Goal: Transaction & Acquisition: Purchase product/service

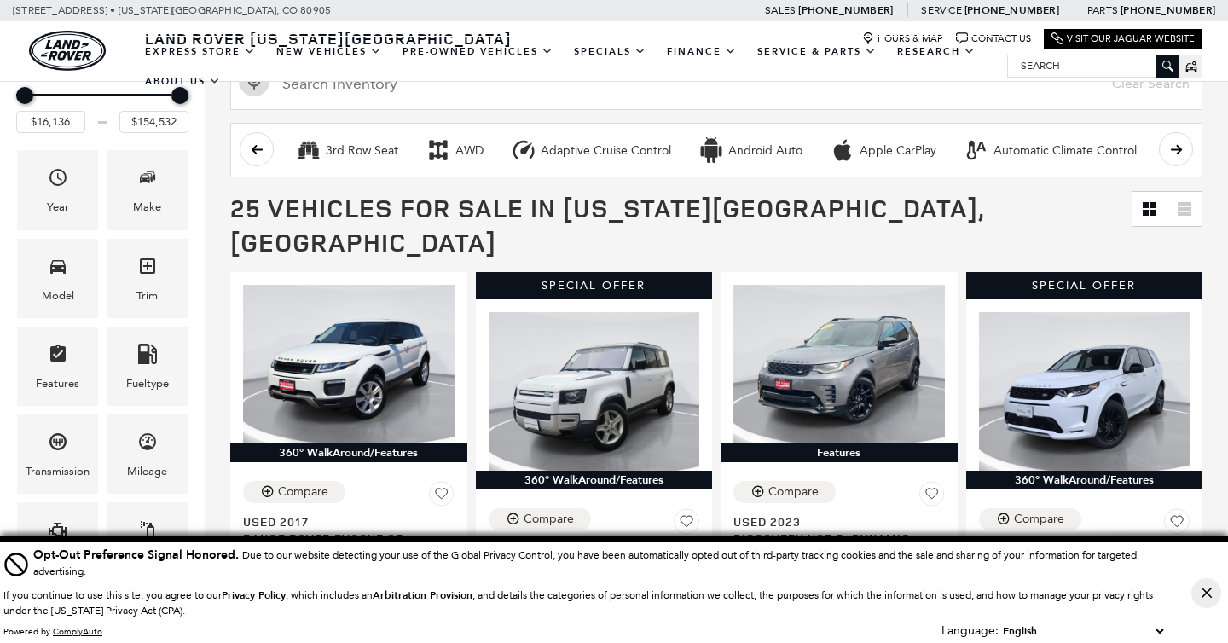
scroll to position [499, 0]
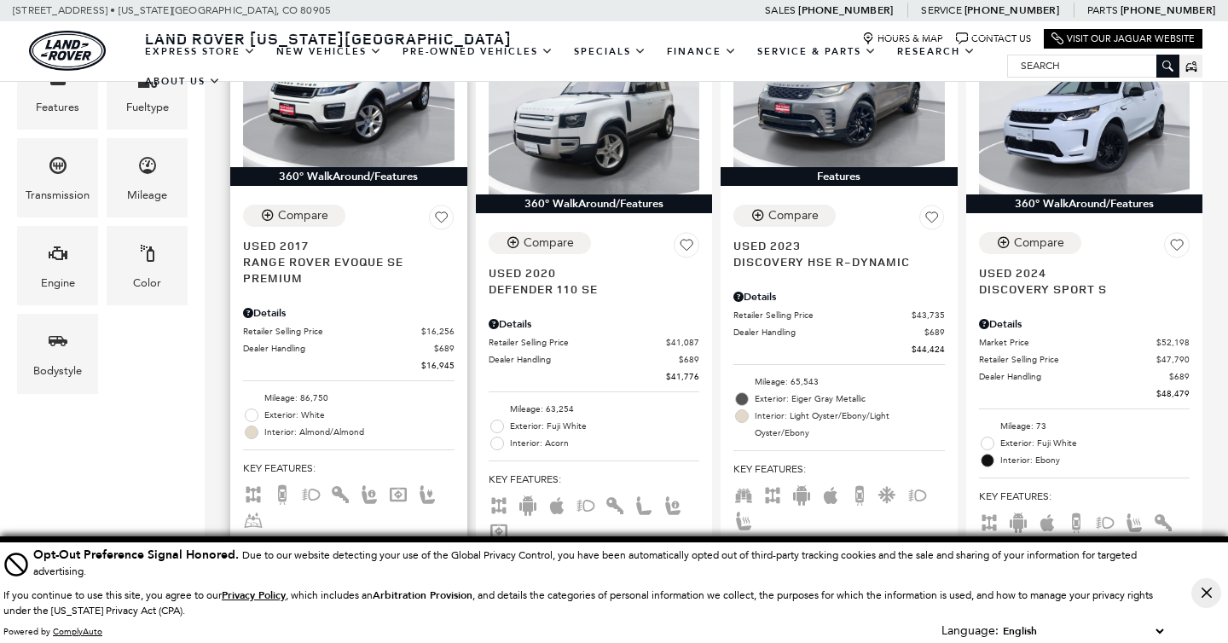
click at [1200, 588] on button "Close Button" at bounding box center [1206, 593] width 30 height 30
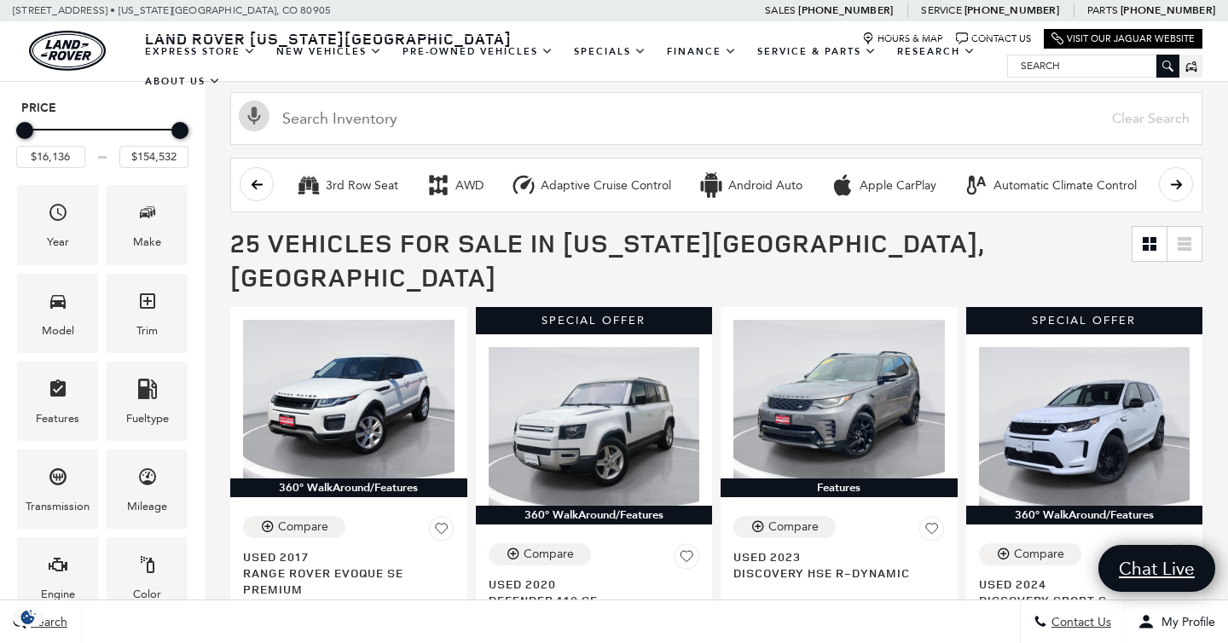
scroll to position [249, 0]
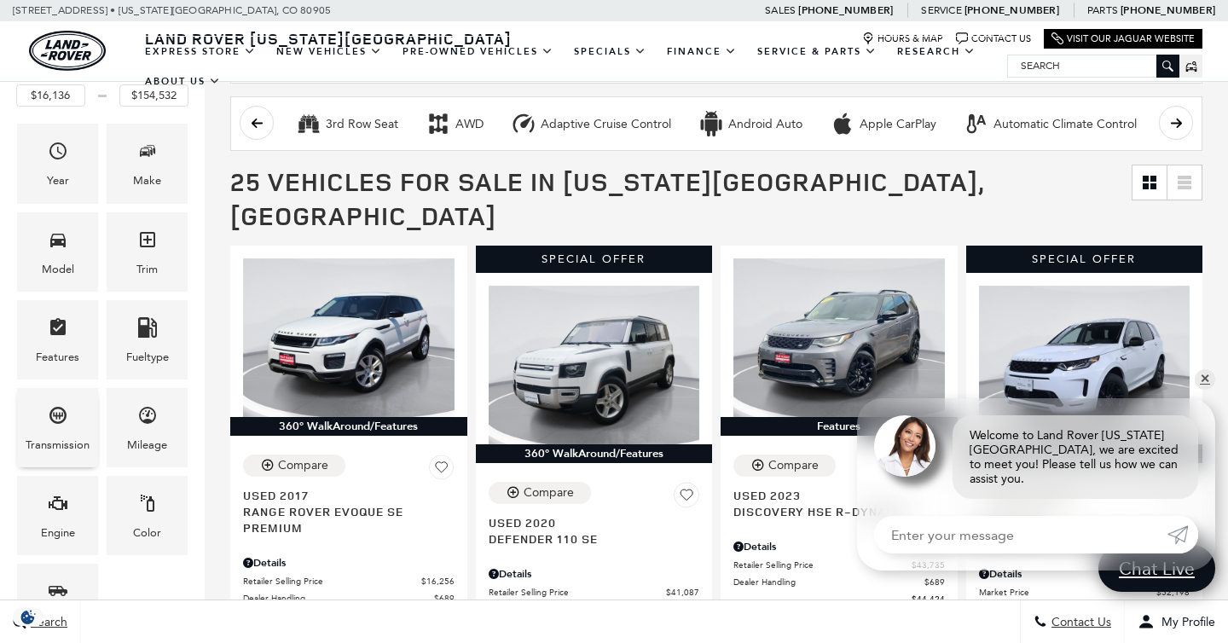
click at [67, 439] on div "Transmission" at bounding box center [58, 445] width 64 height 19
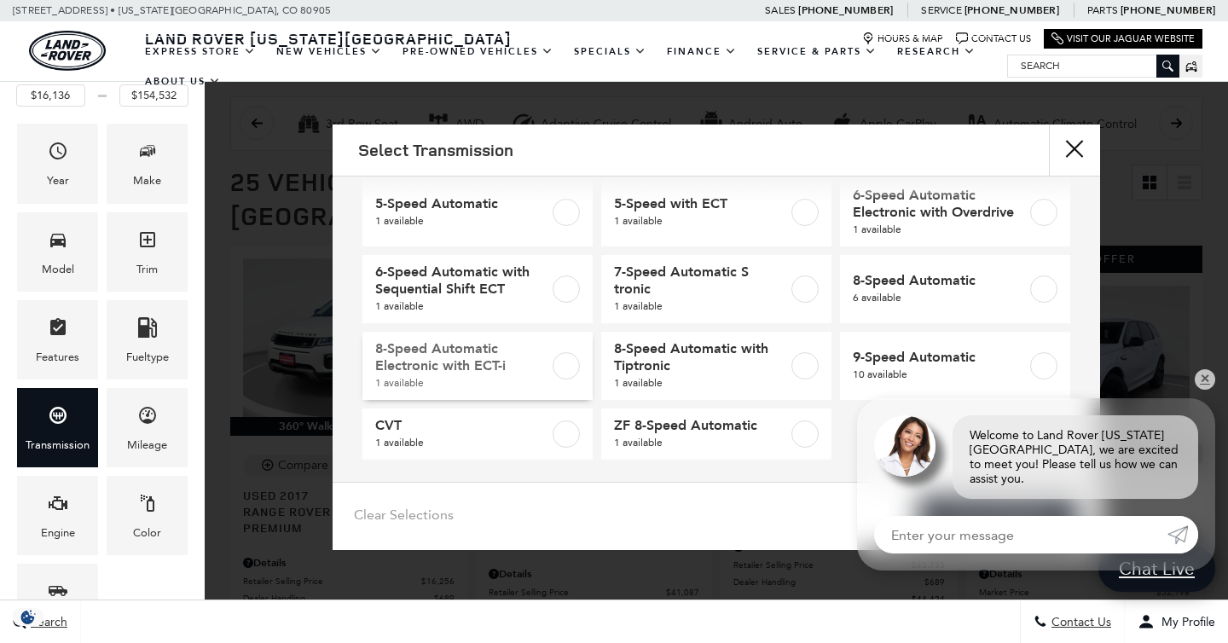
scroll to position [36, 0]
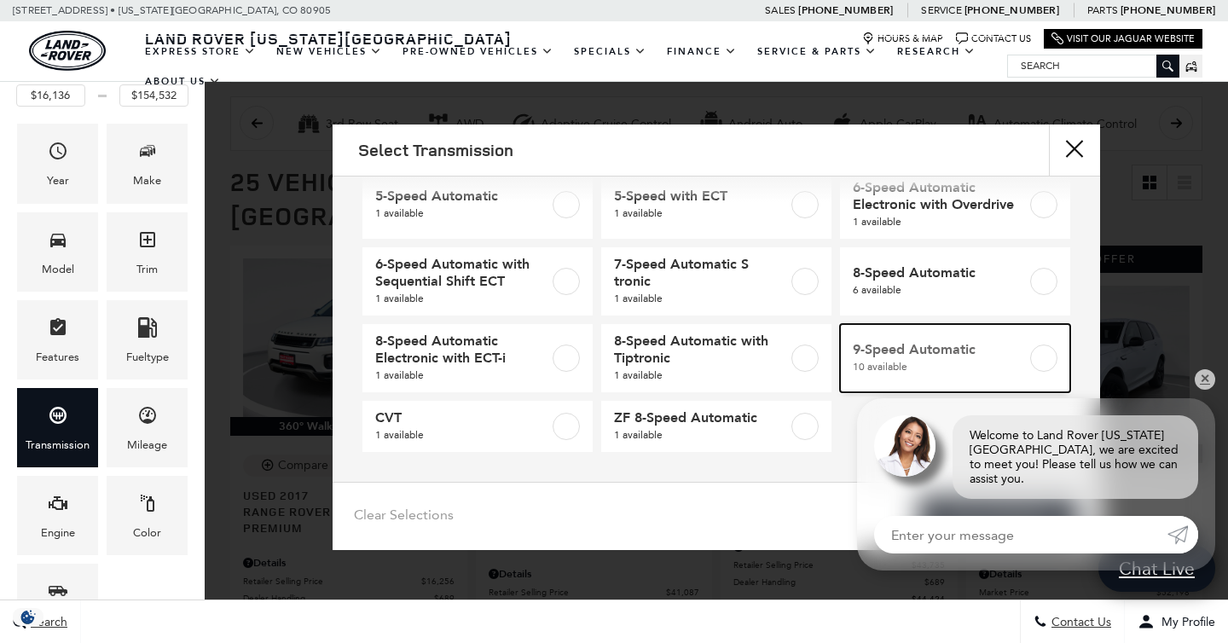
click at [865, 351] on span "9-Speed Automatic" at bounding box center [940, 349] width 174 height 17
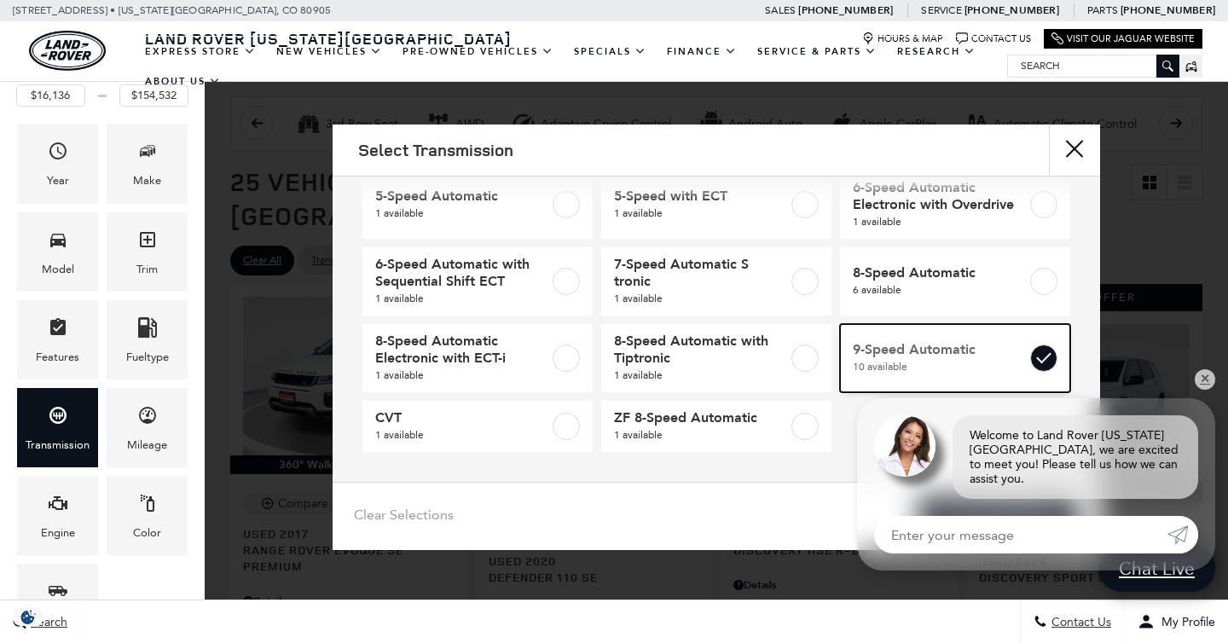
type input "$16,945"
type input "$68,589"
checkbox input "true"
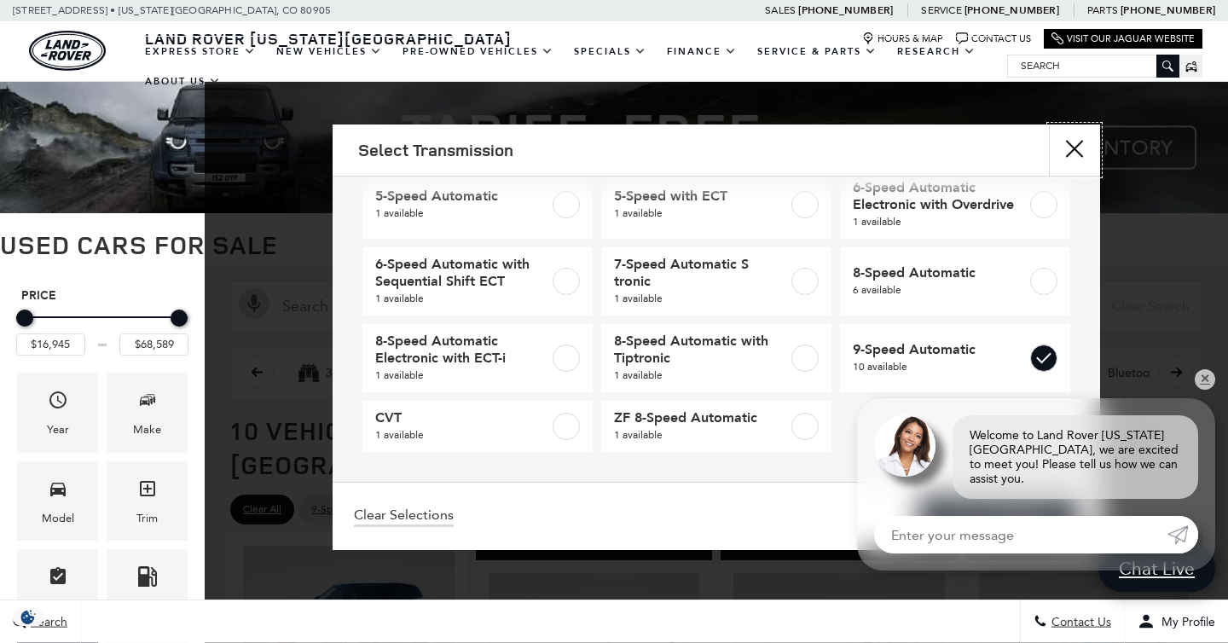
click at [1075, 146] on button "close" at bounding box center [1074, 150] width 51 height 51
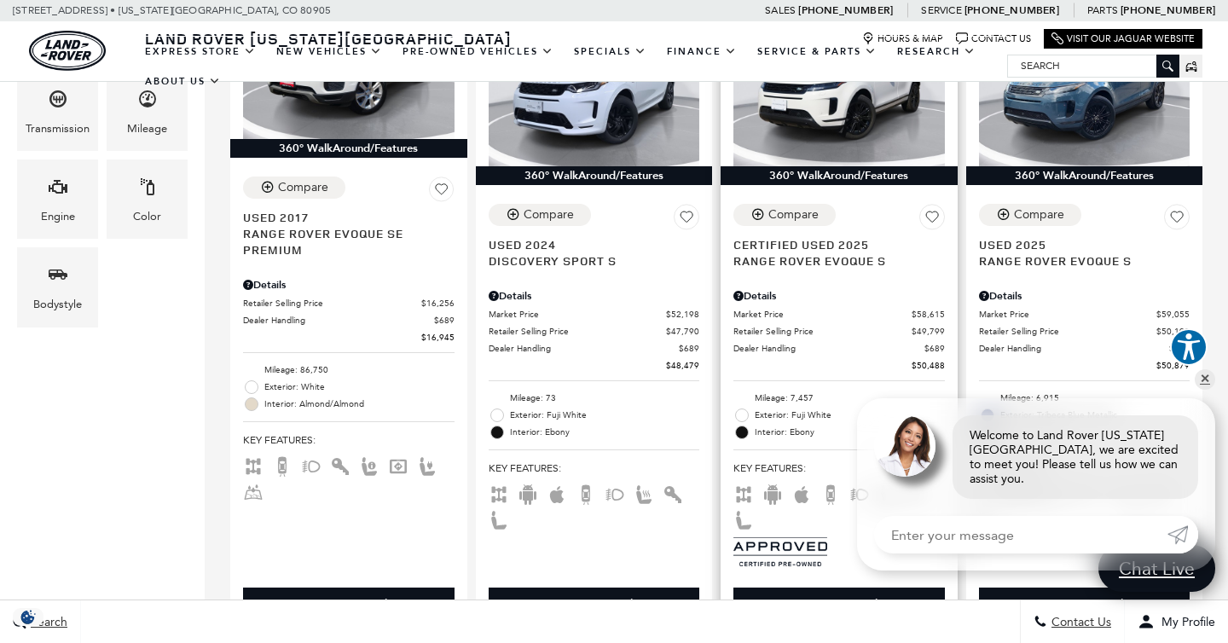
scroll to position [571, 0]
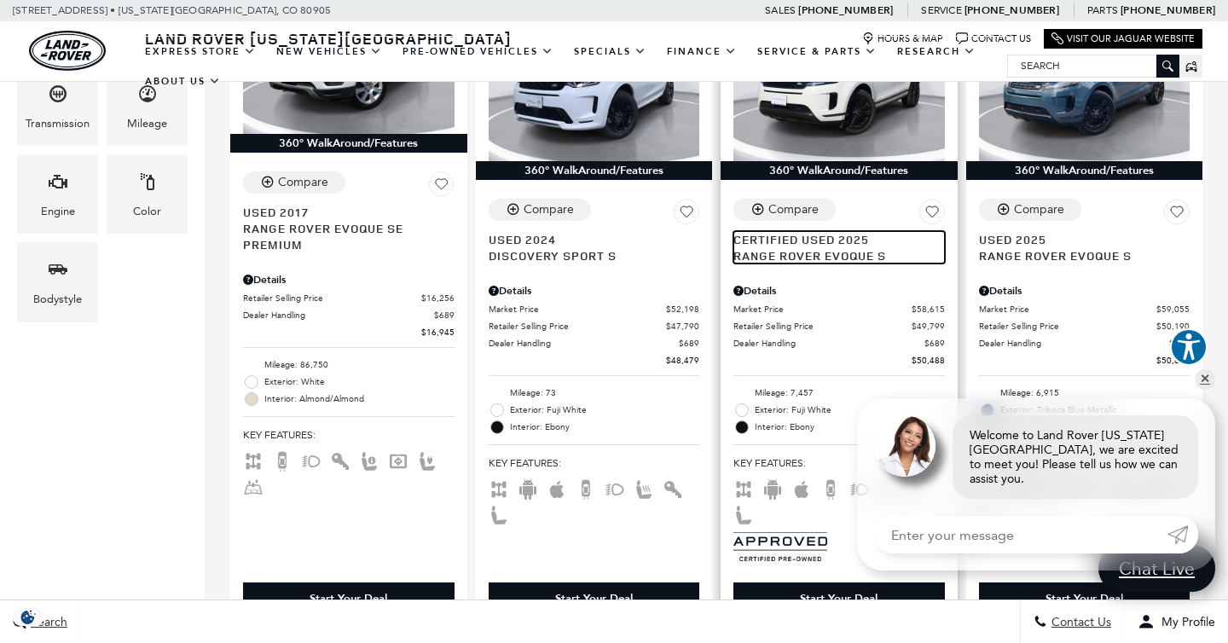
click at [795, 231] on span "Certified Used 2025" at bounding box center [832, 239] width 199 height 16
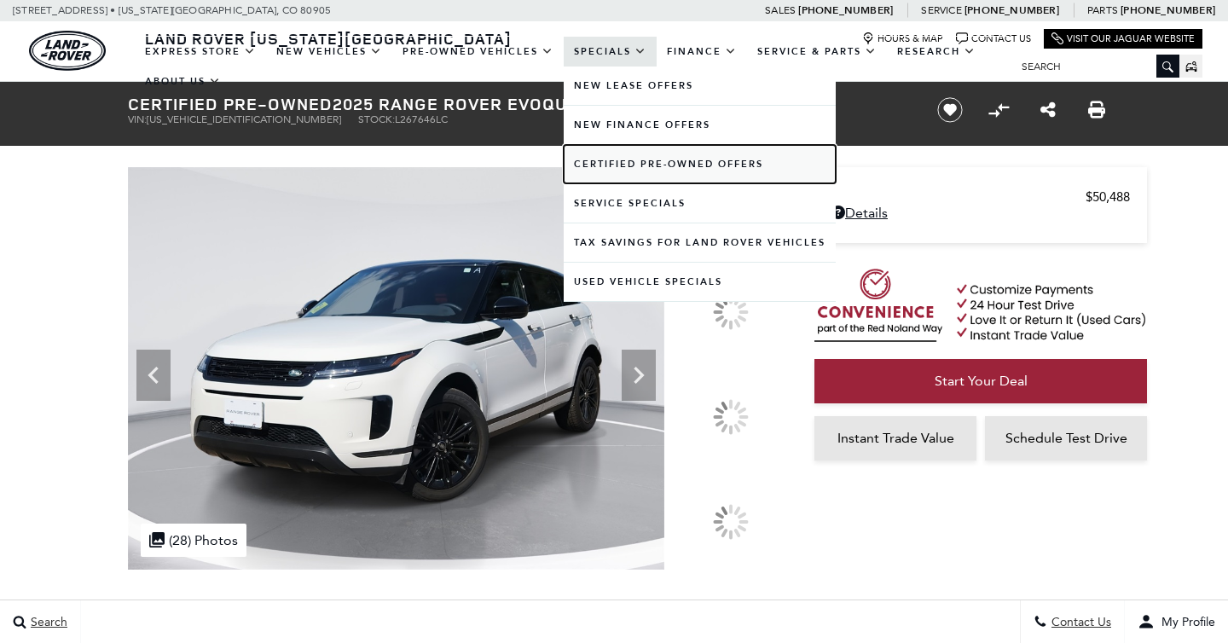
click at [607, 165] on link "Certified Pre-Owned Offers" at bounding box center [700, 164] width 272 height 38
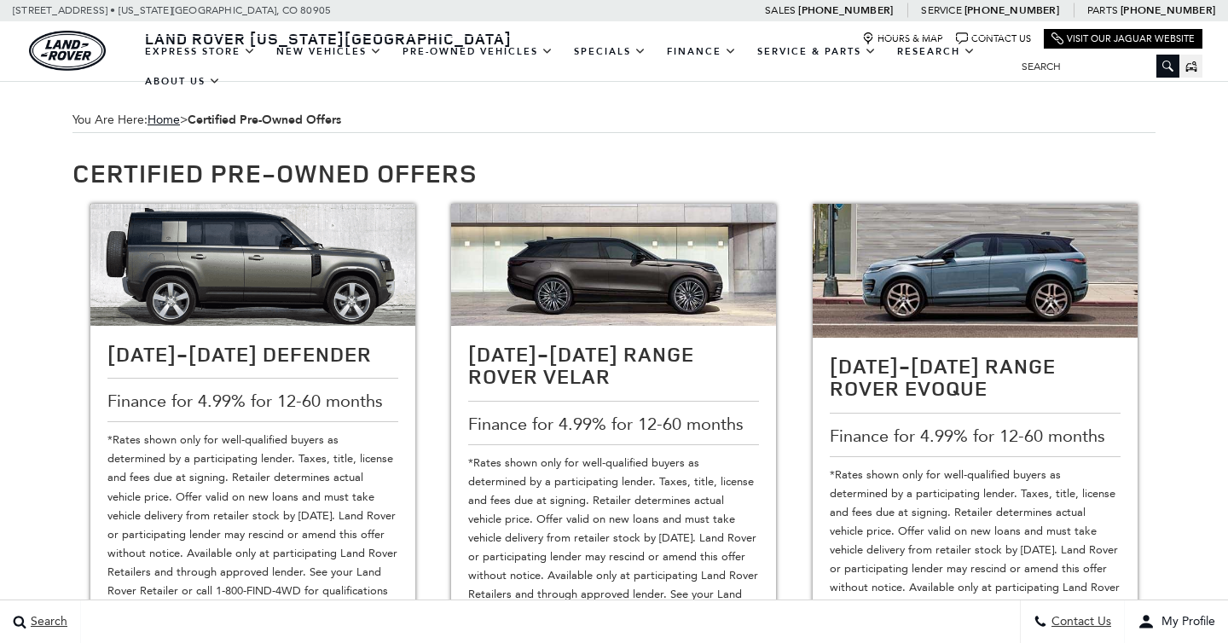
click at [242, 204] on img at bounding box center [252, 265] width 325 height 122
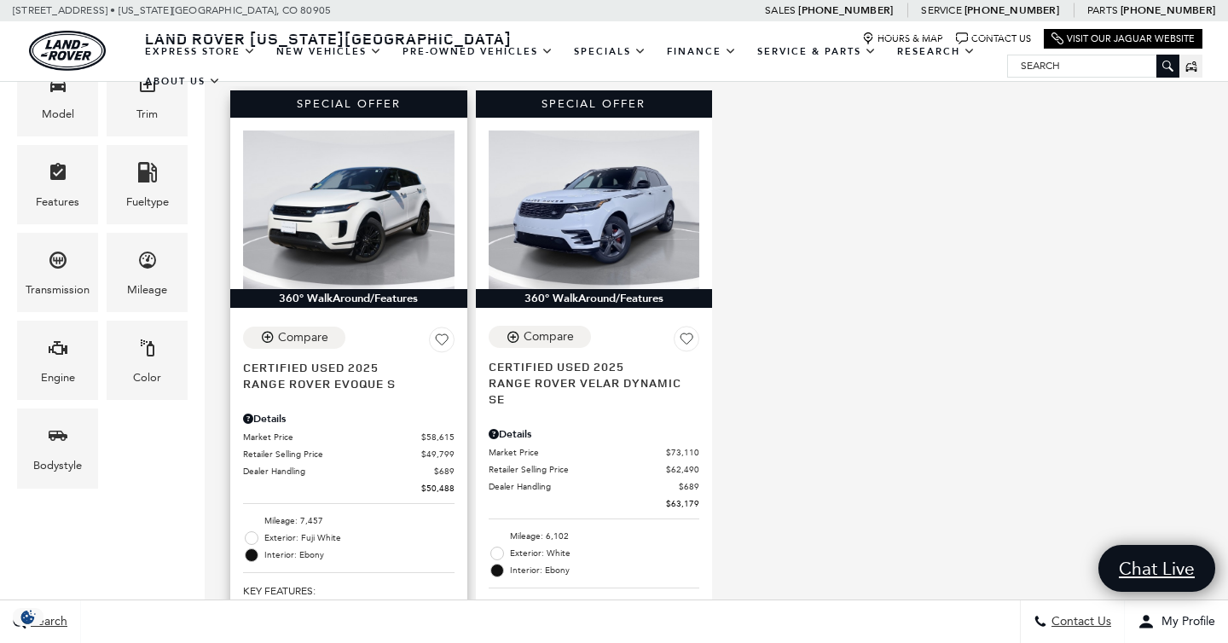
scroll to position [434, 0]
